Goal: Task Accomplishment & Management: Manage account settings

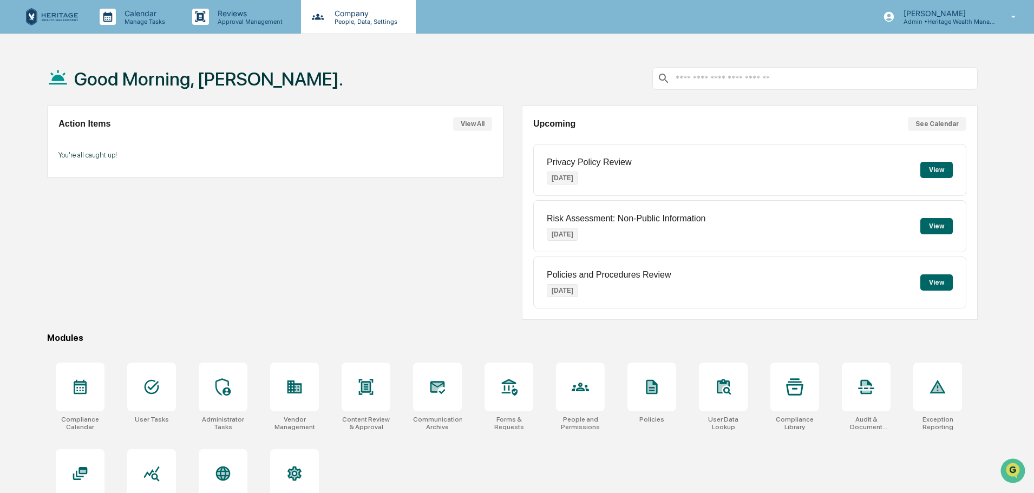
click at [344, 15] on p "Company" at bounding box center [364, 13] width 77 height 9
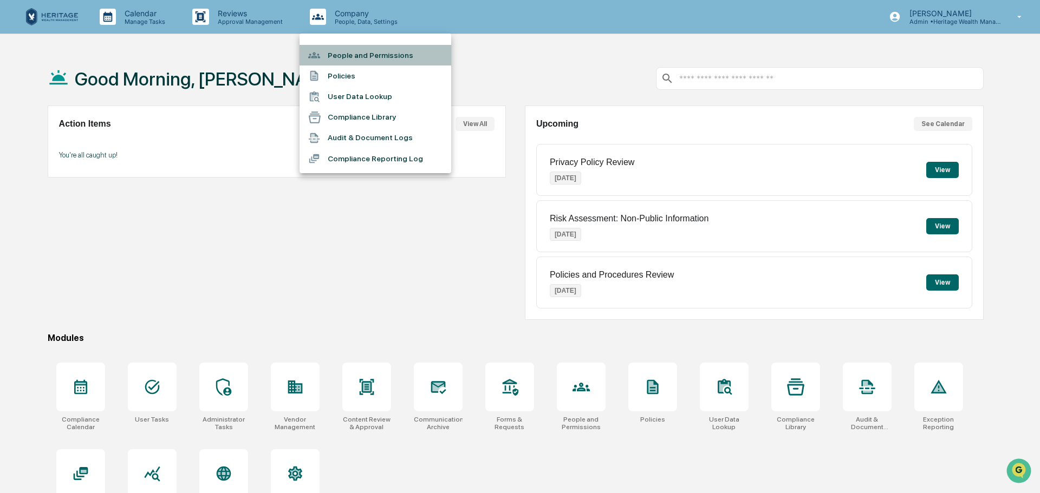
click at [342, 53] on li "People and Permissions" at bounding box center [375, 55] width 152 height 21
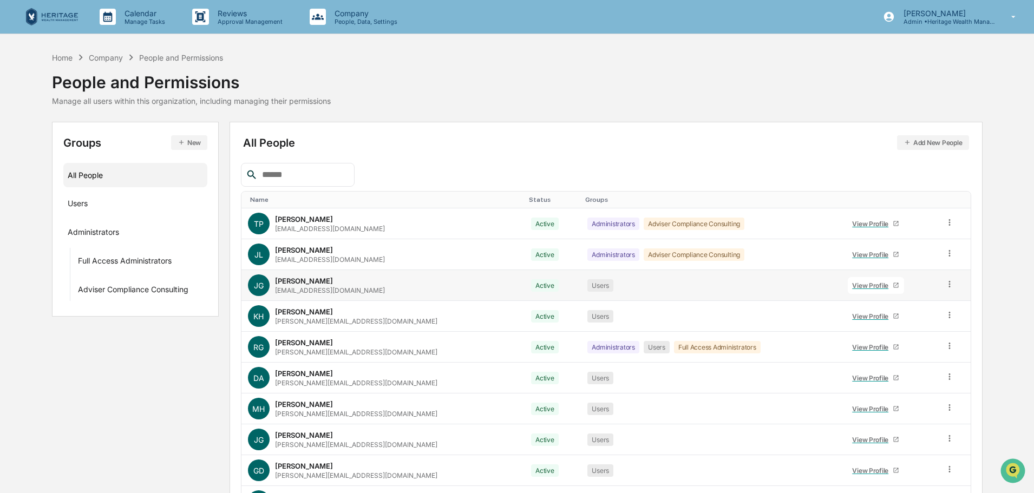
click at [945, 285] on icon at bounding box center [950, 284] width 10 height 10
click at [884, 365] on div "Reset Password" at bounding box center [901, 367] width 90 height 13
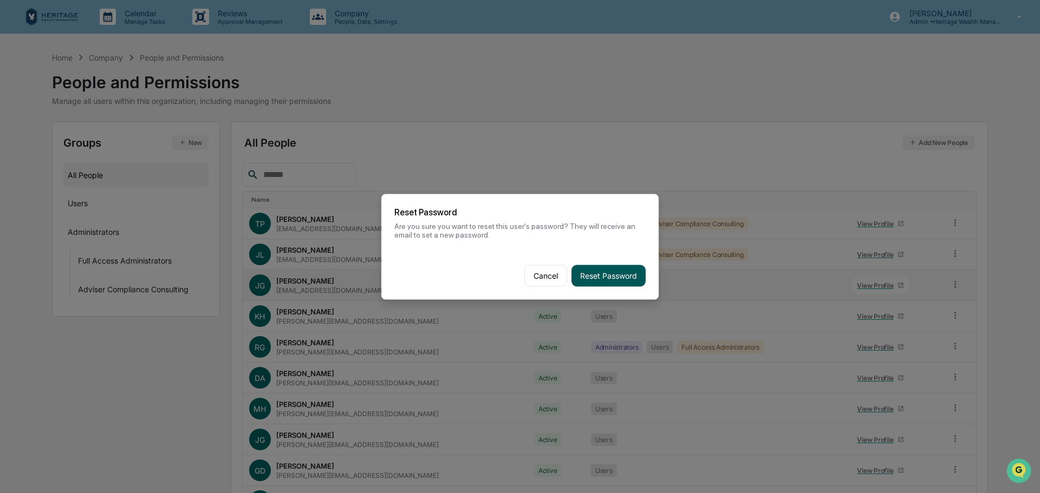
click at [599, 272] on button "Reset Password" at bounding box center [608, 276] width 74 height 22
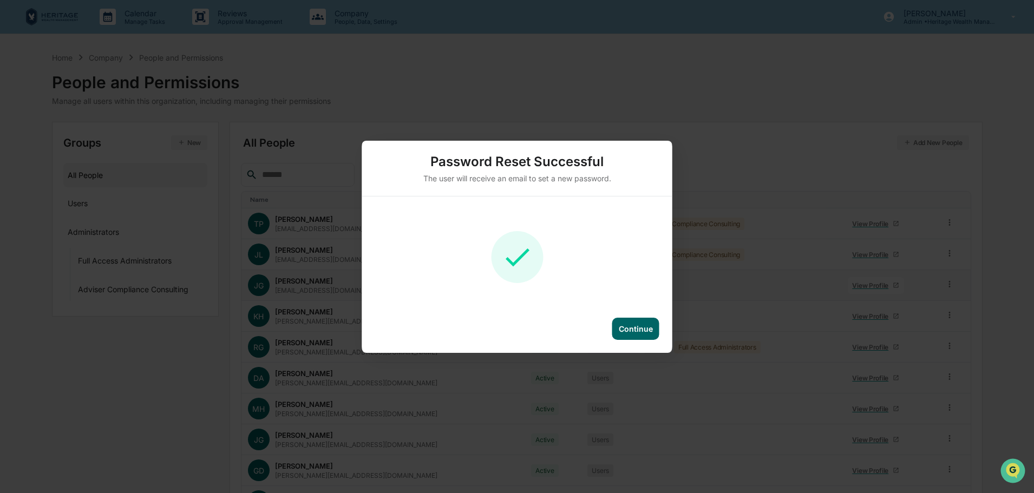
click at [638, 328] on div "Continue" at bounding box center [636, 328] width 34 height 9
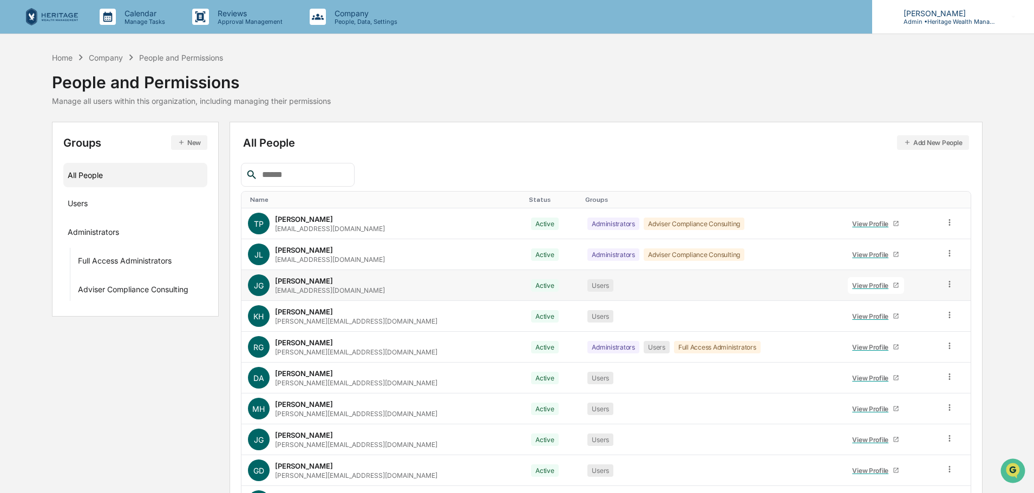
click at [952, 21] on p "Admin • Heritage Wealth Management" at bounding box center [945, 22] width 101 height 8
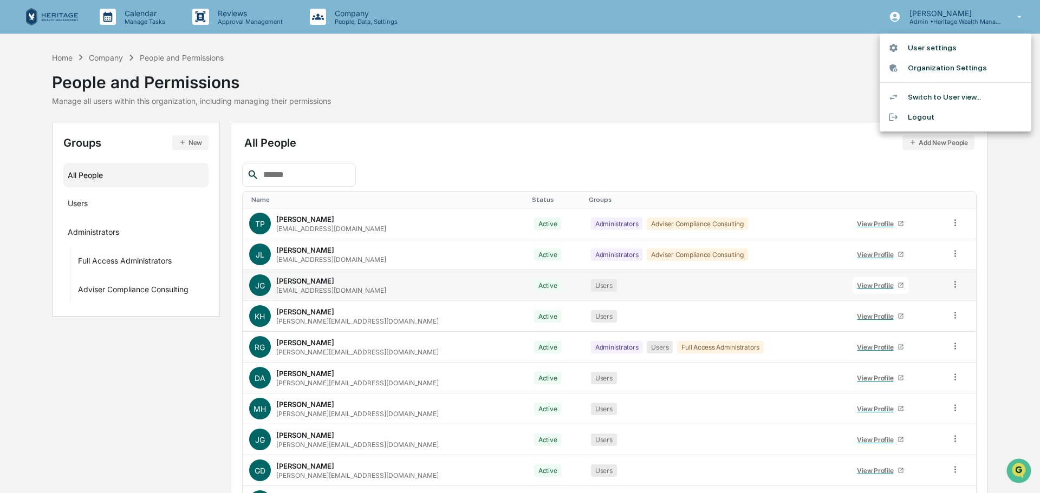
click at [924, 115] on li "Logout" at bounding box center [955, 117] width 152 height 20
